Goal: Communication & Community: Ask a question

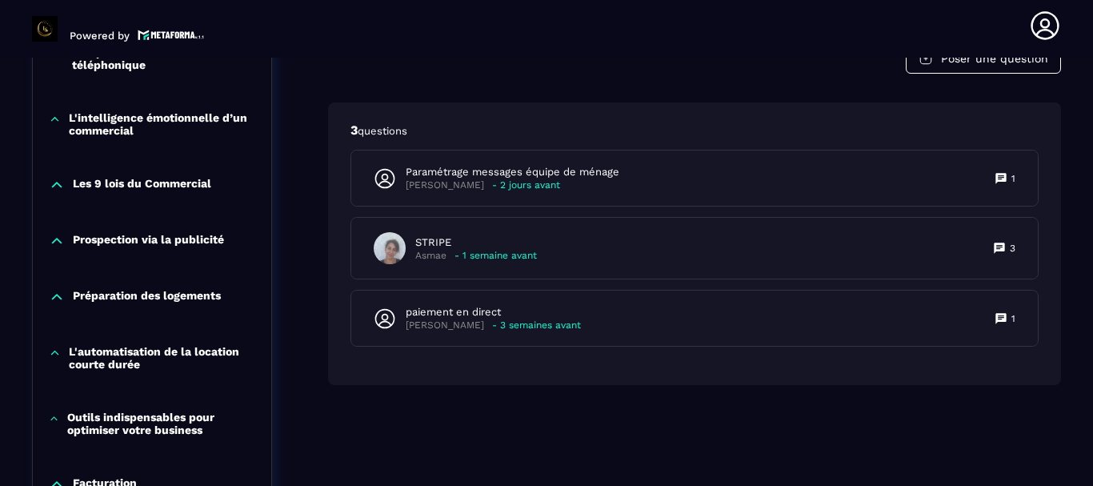
scroll to position [1127, 0]
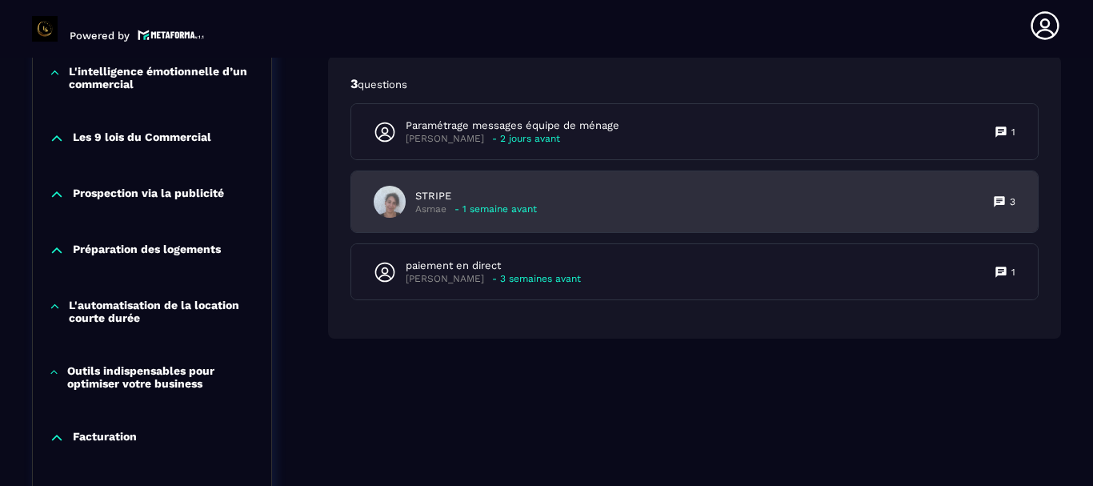
click at [618, 193] on div "STRIPE Asmae - 1 semaine avant 3" at bounding box center [694, 201] width 687 height 61
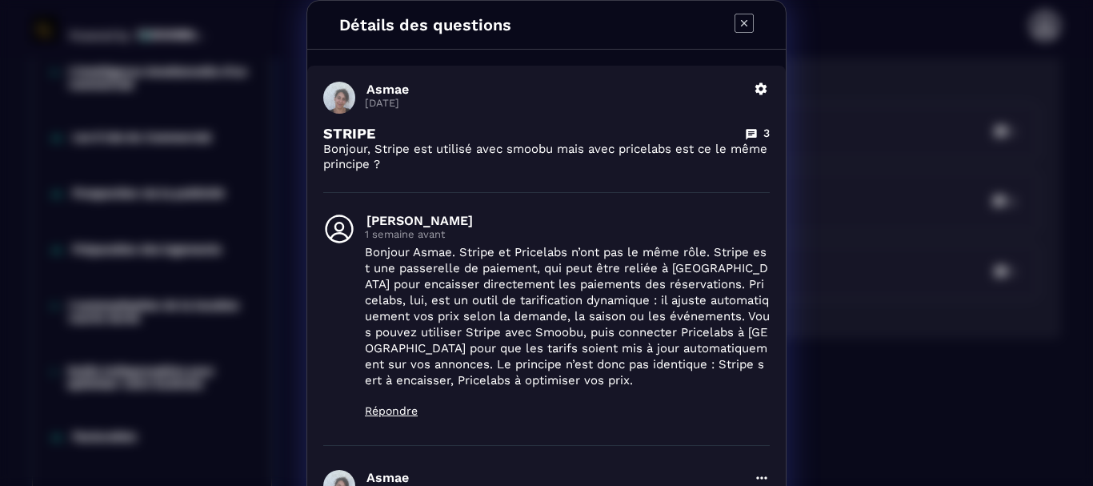
click at [739, 18] on icon "Modal window" at bounding box center [744, 23] width 19 height 19
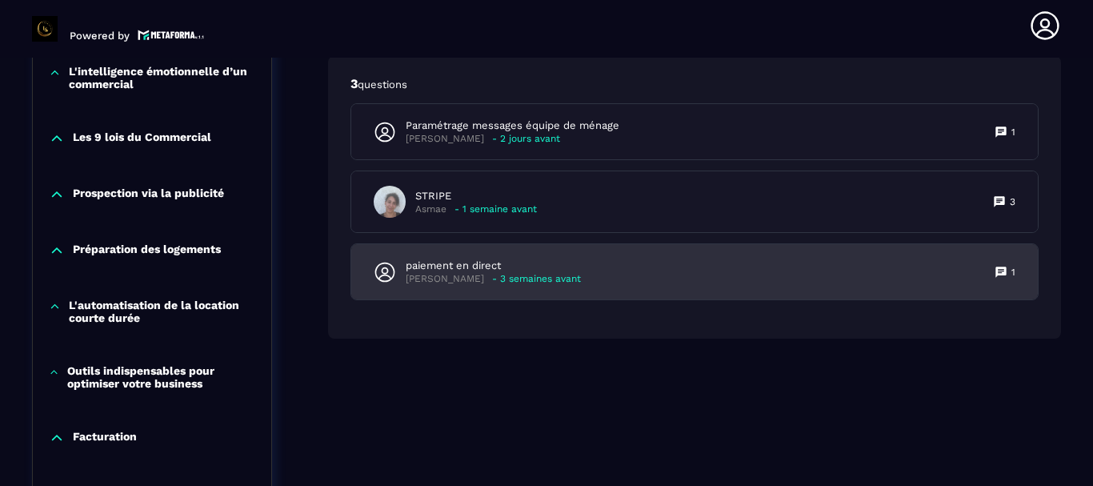
click at [607, 259] on div "paiement en direct [PERSON_NAME] - 3 semaines avant 1" at bounding box center [694, 271] width 687 height 55
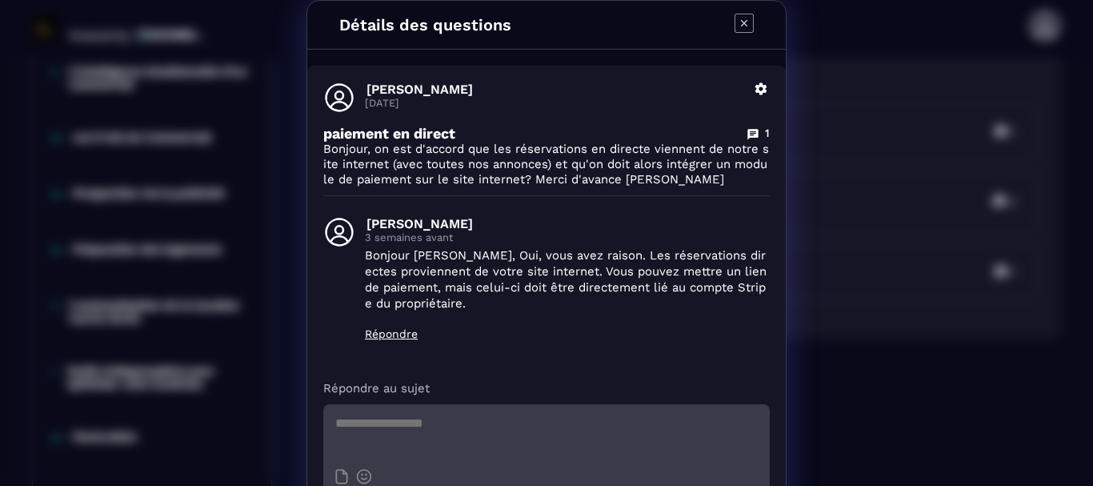
click at [738, 18] on icon "Modal window" at bounding box center [744, 23] width 19 height 19
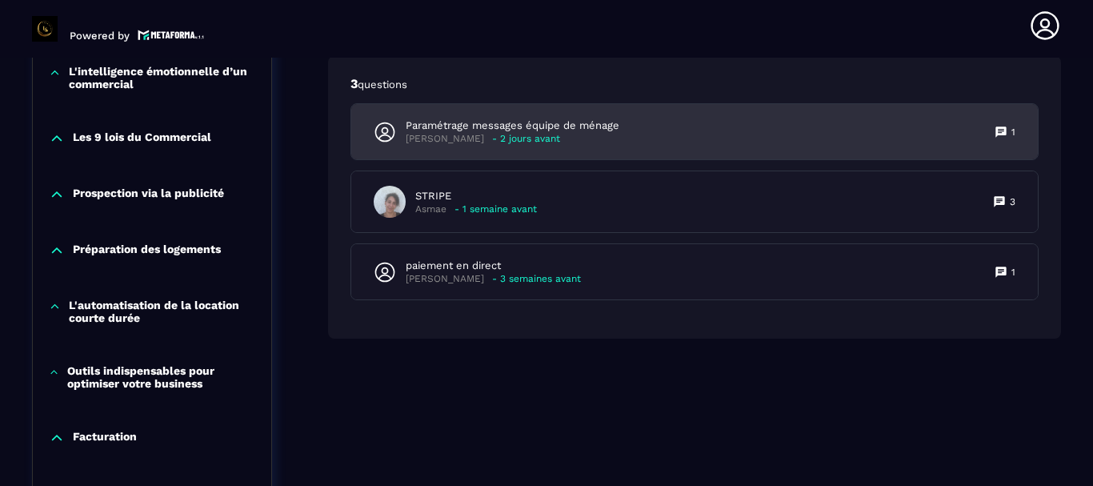
click at [591, 135] on div "[PERSON_NAME] - 2 jours avant" at bounding box center [513, 139] width 214 height 12
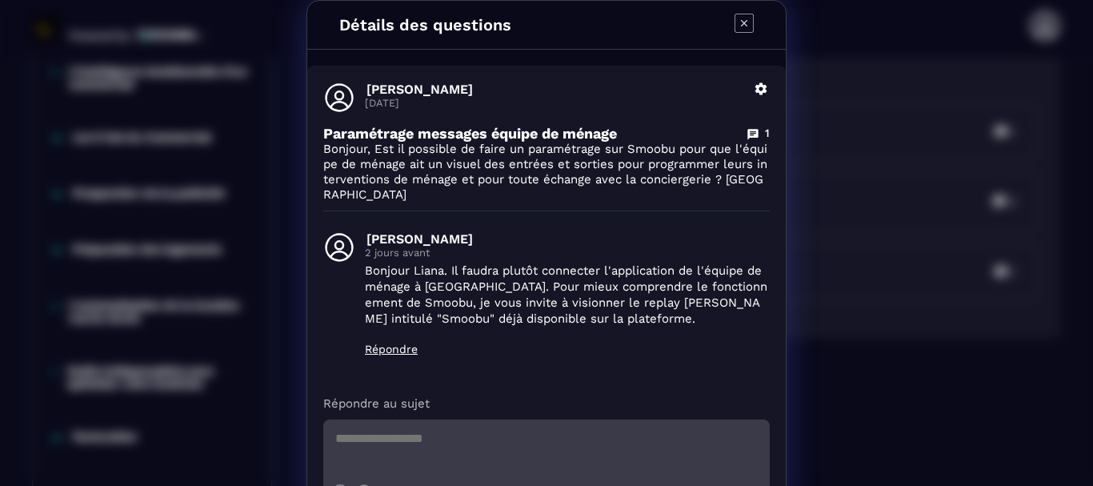
click at [737, 16] on icon "Modal window" at bounding box center [744, 23] width 19 height 19
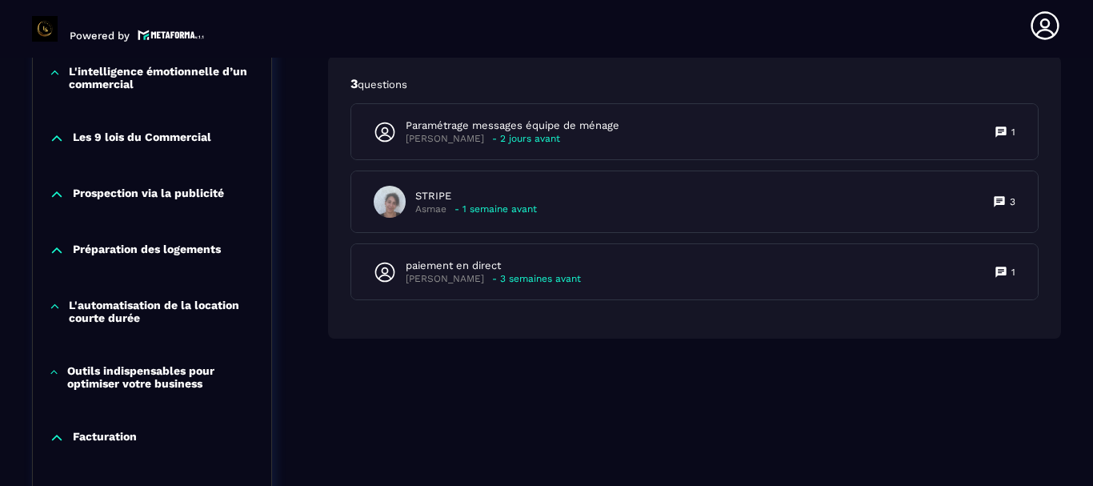
scroll to position [887, 0]
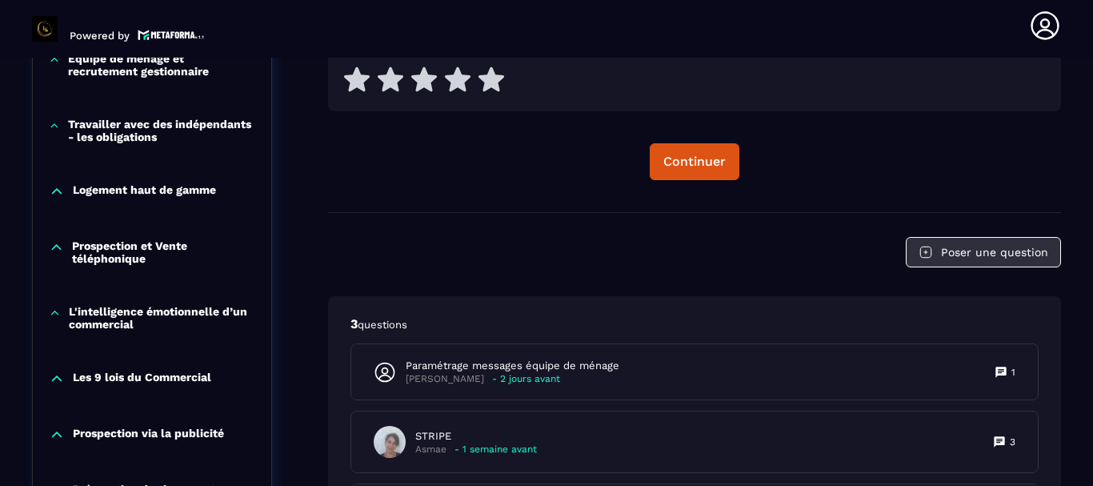
click at [972, 246] on button "Poser une question" at bounding box center [983, 252] width 155 height 30
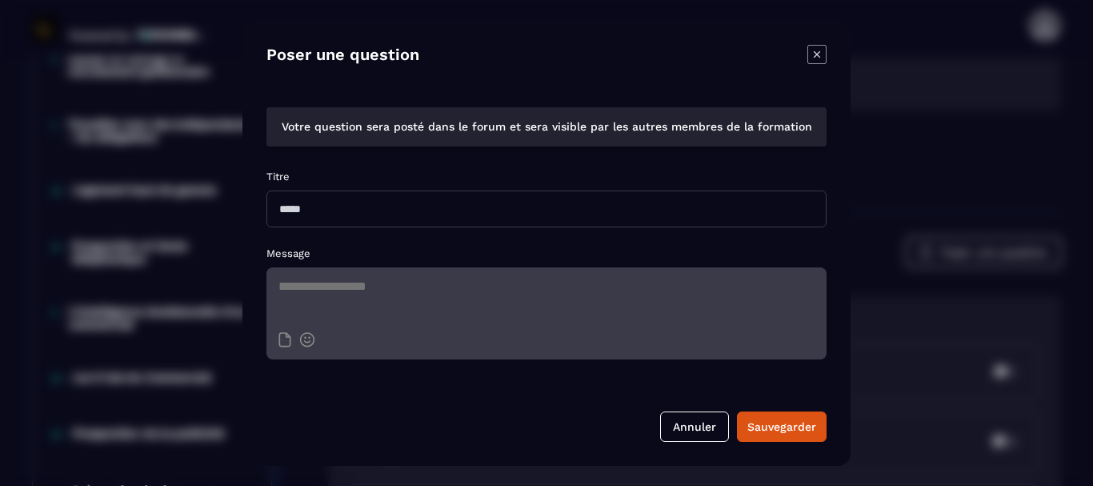
click at [327, 211] on input "Modal window" at bounding box center [547, 208] width 560 height 37
type input "*"
type input "**********"
click at [307, 294] on textarea "Modal window" at bounding box center [547, 295] width 560 height 56
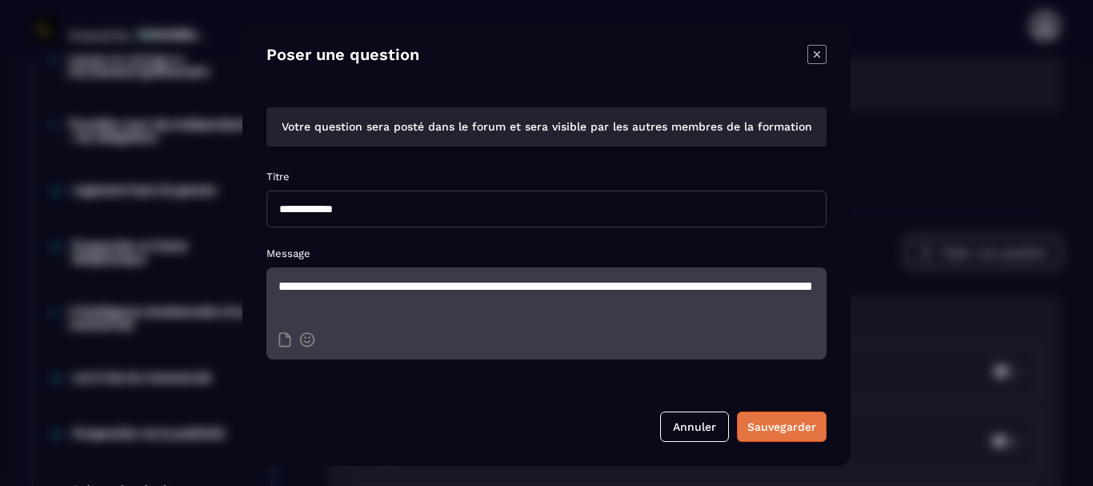
type textarea "**********"
click at [773, 419] on div "Sauvegarder" at bounding box center [782, 427] width 69 height 16
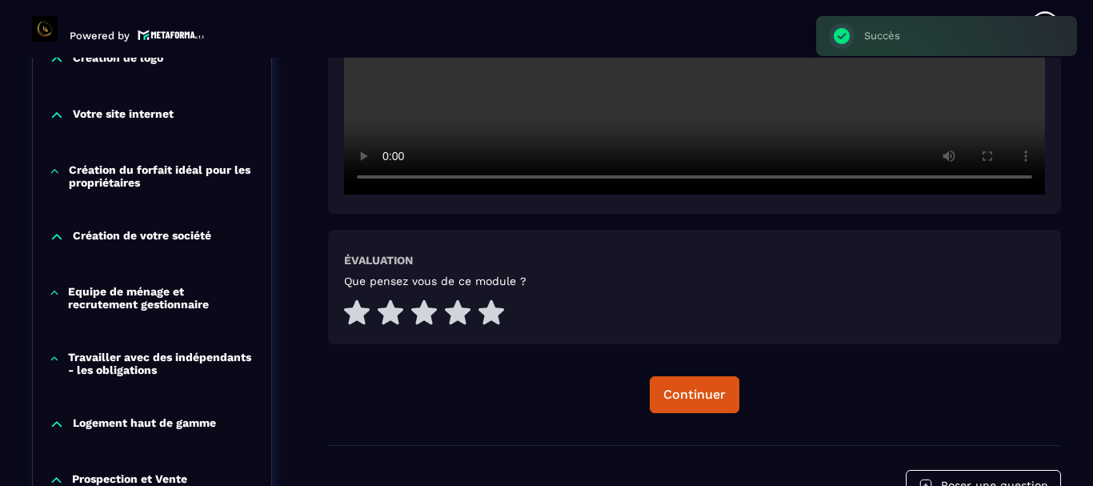
scroll to position [0, 0]
